Goal: Task Accomplishment & Management: Complete application form

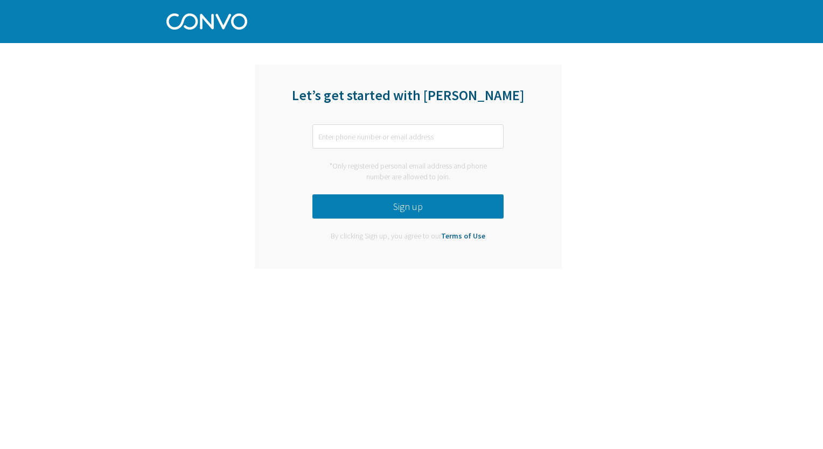
click at [353, 140] on input "text" at bounding box center [407, 136] width 191 height 24
type input "[EMAIL_ADDRESS][DOMAIN_NAME]"
click at [405, 205] on button "Sign up" at bounding box center [407, 206] width 191 height 24
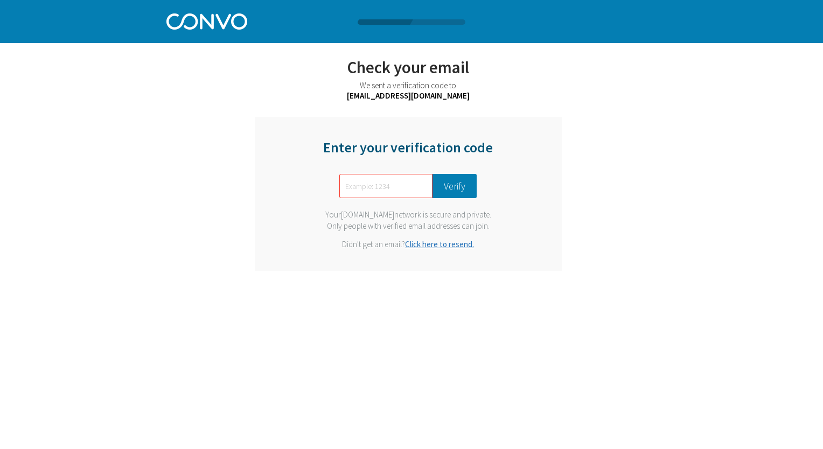
click at [378, 188] on input "text" at bounding box center [385, 186] width 93 height 24
type input "0094"
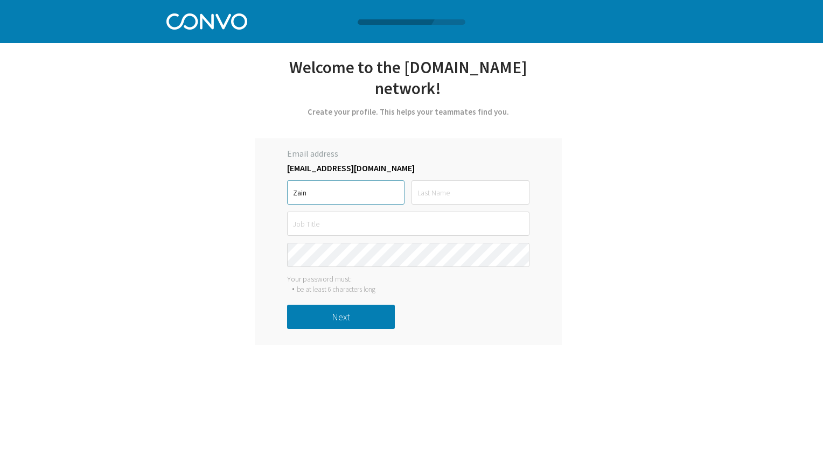
type input "Zain"
type input "Ul abdeen"
type input "D"
type input "Sr. Data Scientist"
click at [349, 305] on button "Next" at bounding box center [341, 317] width 108 height 24
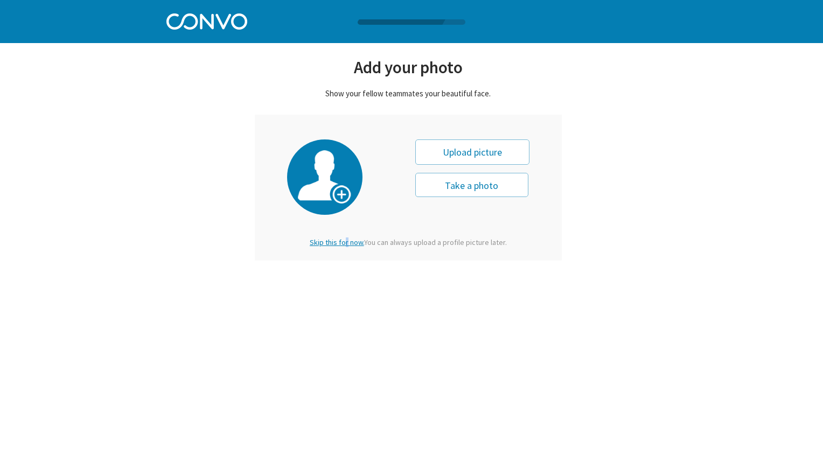
drag, startPoint x: 345, startPoint y: 248, endPoint x: 348, endPoint y: 243, distance: 5.5
click at [348, 243] on div "Take a photo Next" at bounding box center [408, 190] width 242 height 117
click at [348, 243] on span "Skip this for now." at bounding box center [337, 242] width 54 height 10
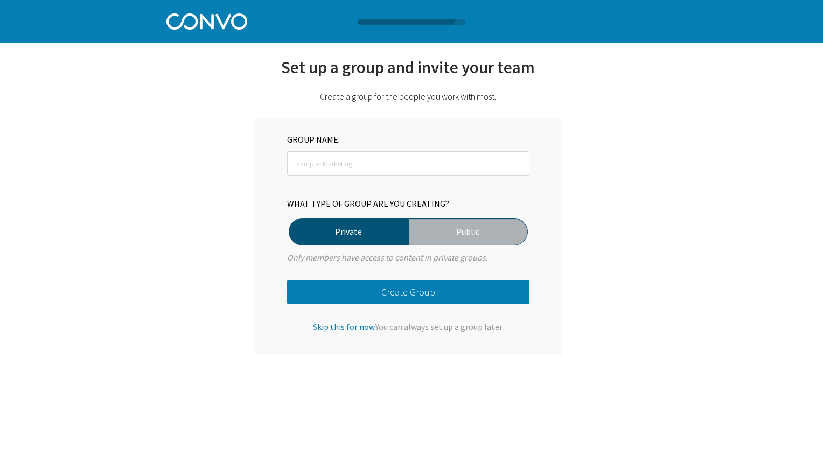
click at [341, 326] on span "Skip this for now." at bounding box center [344, 326] width 62 height 11
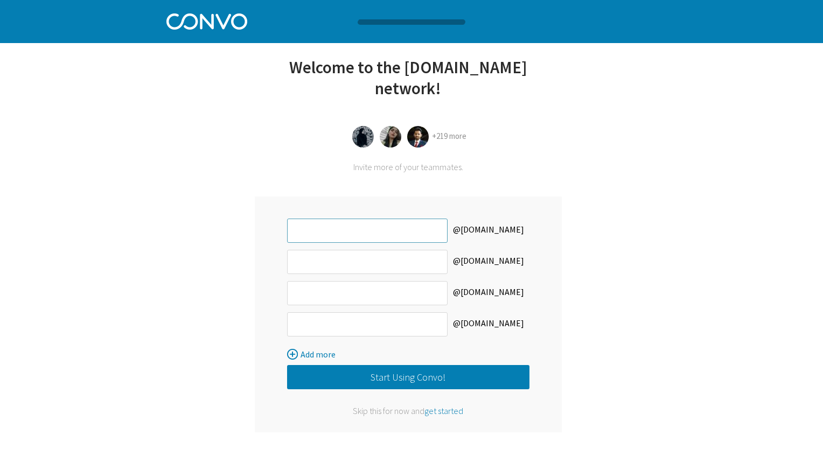
click at [346, 219] on input "text" at bounding box center [367, 231] width 160 height 24
click at [452, 405] on span "get started" at bounding box center [443, 410] width 39 height 11
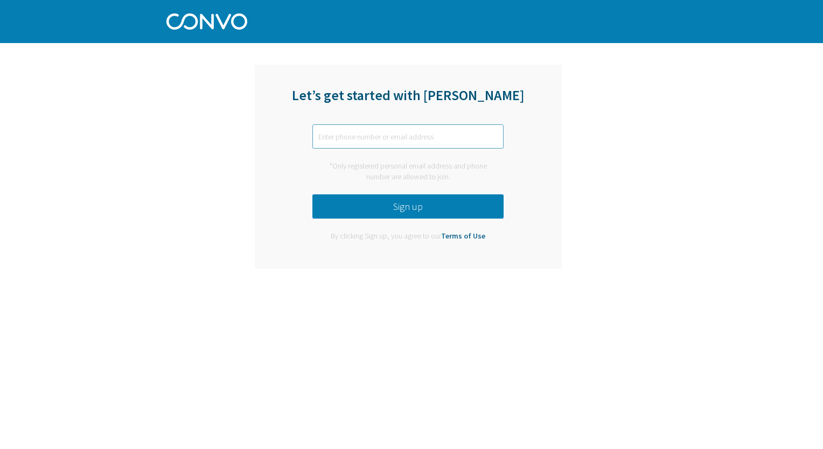
type input "Sr. Data Scientist"
click at [416, 208] on button "Sign up" at bounding box center [407, 206] width 191 height 24
click at [382, 131] on input "Sr. Data Scientist" at bounding box center [407, 136] width 191 height 24
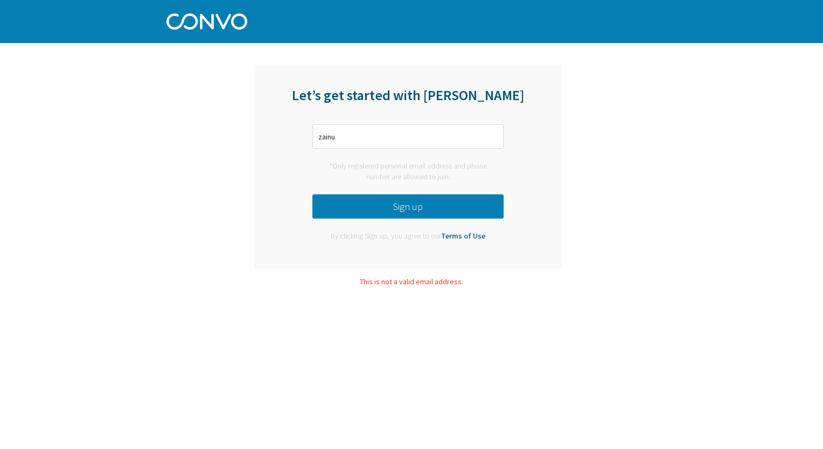
click at [235, 188] on div "Let’s get started with Convo zainu *Only registered personal email address and …" at bounding box center [408, 167] width 423 height 220
click at [348, 143] on input "zainu" at bounding box center [407, 136] width 191 height 24
type input "[EMAIL_ADDRESS][DOMAIN_NAME]"
click at [381, 203] on button "Sign up" at bounding box center [407, 206] width 191 height 24
